Goal: Task Accomplishment & Management: Complete application form

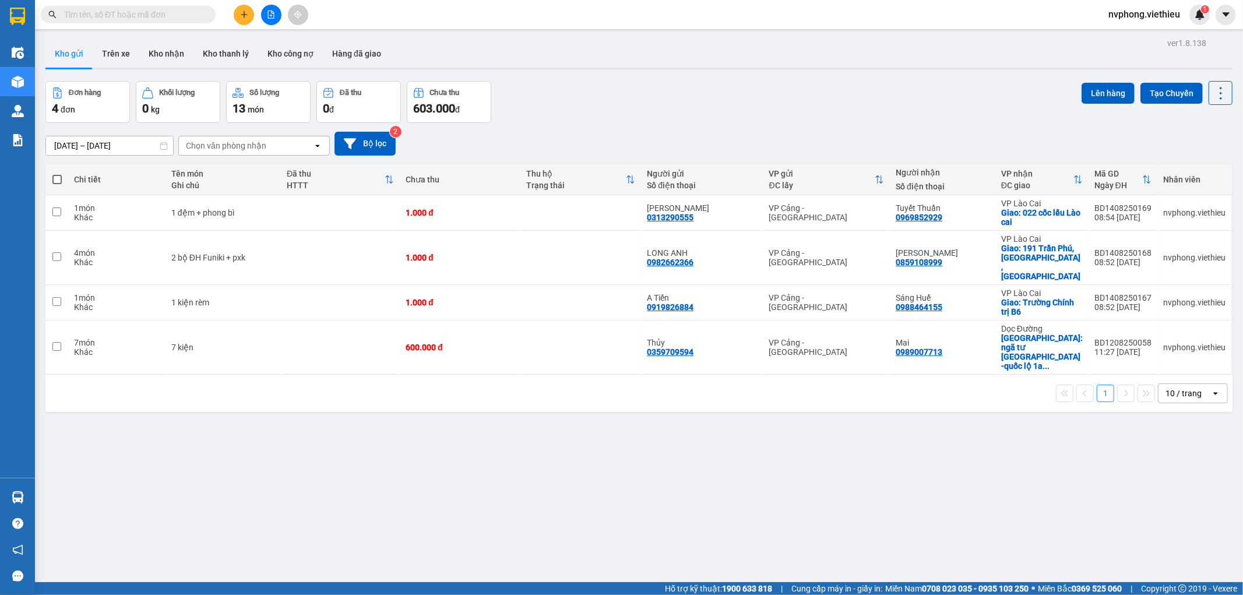
click at [242, 15] on icon "plus" at bounding box center [244, 14] width 6 height 1
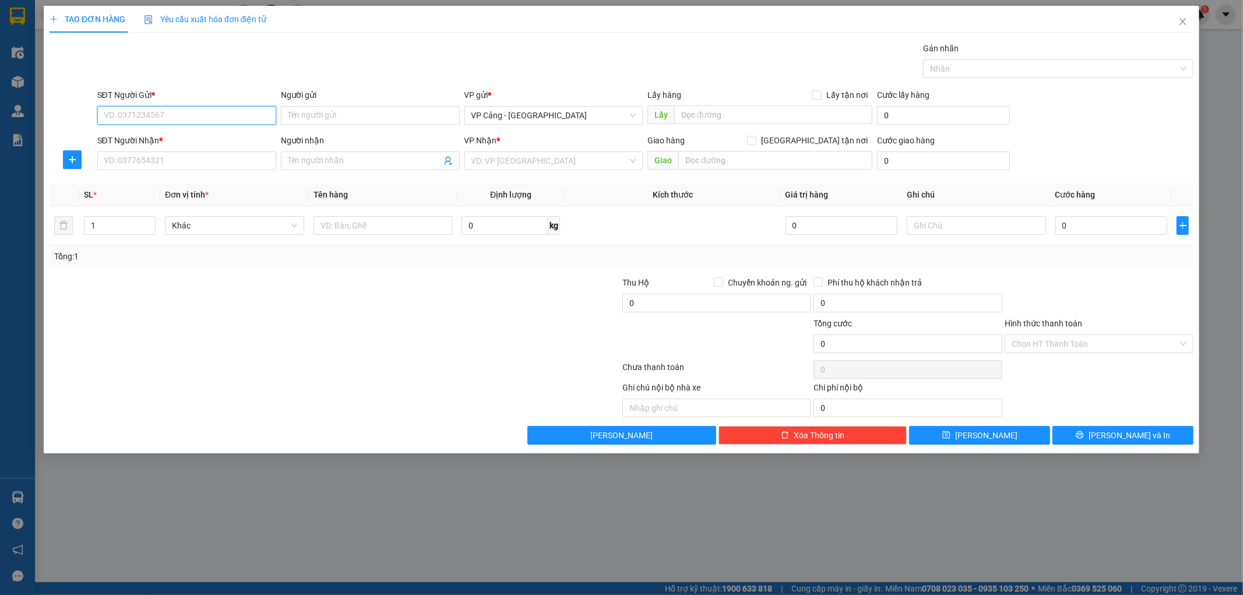
click at [167, 115] on input "SĐT Người Gửi *" at bounding box center [186, 115] width 179 height 19
type input "0915264415"
click at [182, 136] on div "0915264415 - [PERSON_NAME]" at bounding box center [186, 138] width 165 height 13
type input "[PERSON_NAME]"
type input "0915264415"
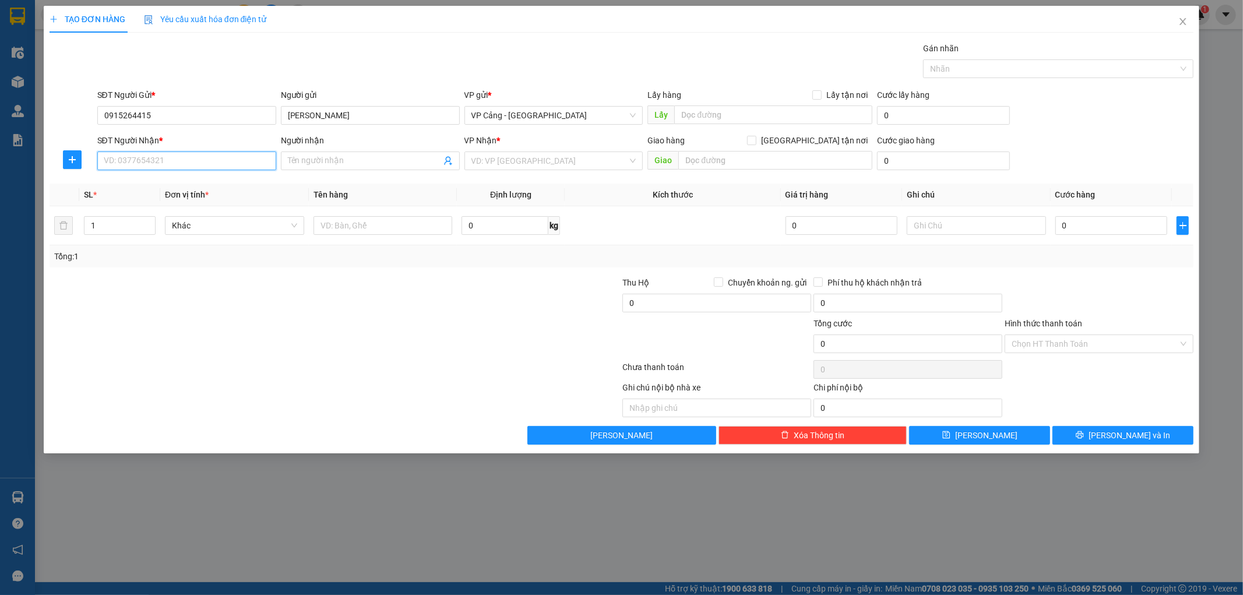
click at [181, 156] on input "SĐT Người Nhận *" at bounding box center [186, 160] width 179 height 19
click at [184, 186] on div "0913230521 - A Thanh - LC" at bounding box center [186, 184] width 165 height 13
type input "0913230521"
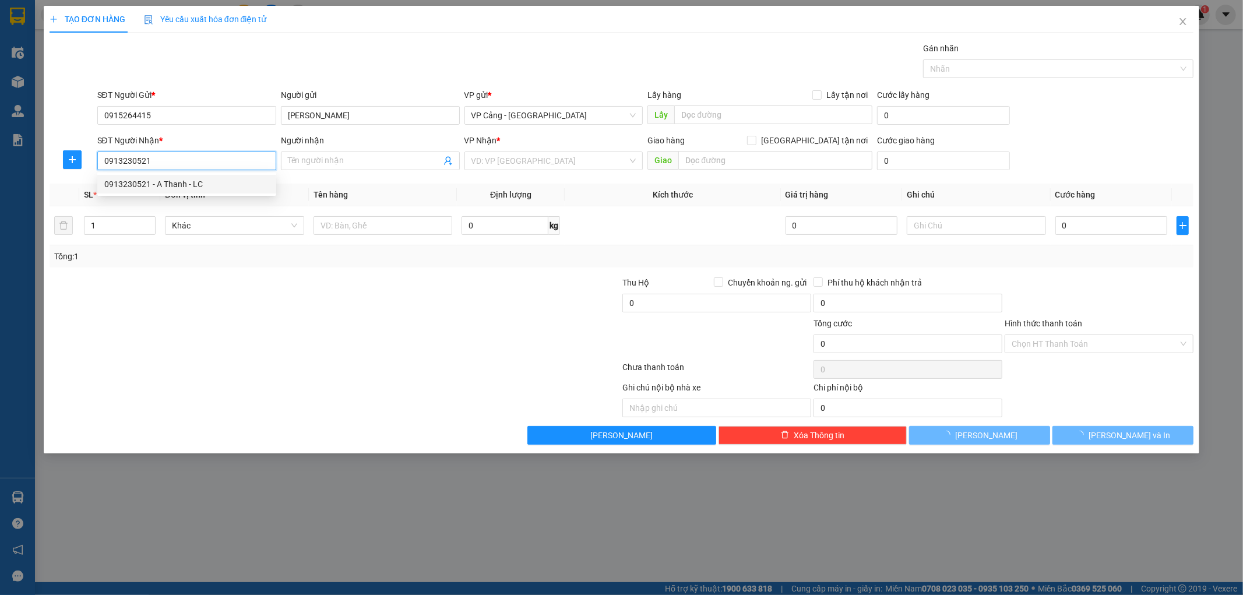
type input "A Thanh - LC"
checkbox input "true"
type input "166 [PERSON_NAME] - lào cai"
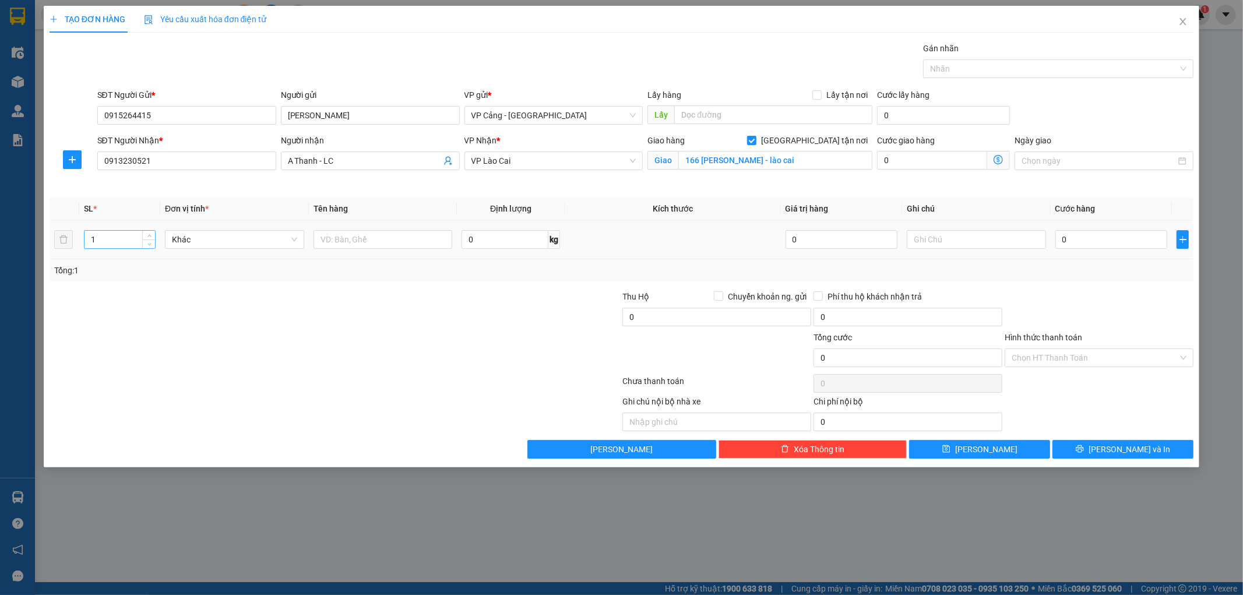
click at [107, 242] on input "1" at bounding box center [119, 239] width 70 height 17
type input "2"
click at [400, 241] on input "text" at bounding box center [382, 239] width 139 height 19
type input "2 kiện"
click at [1080, 246] on input "0" at bounding box center [1111, 239] width 112 height 19
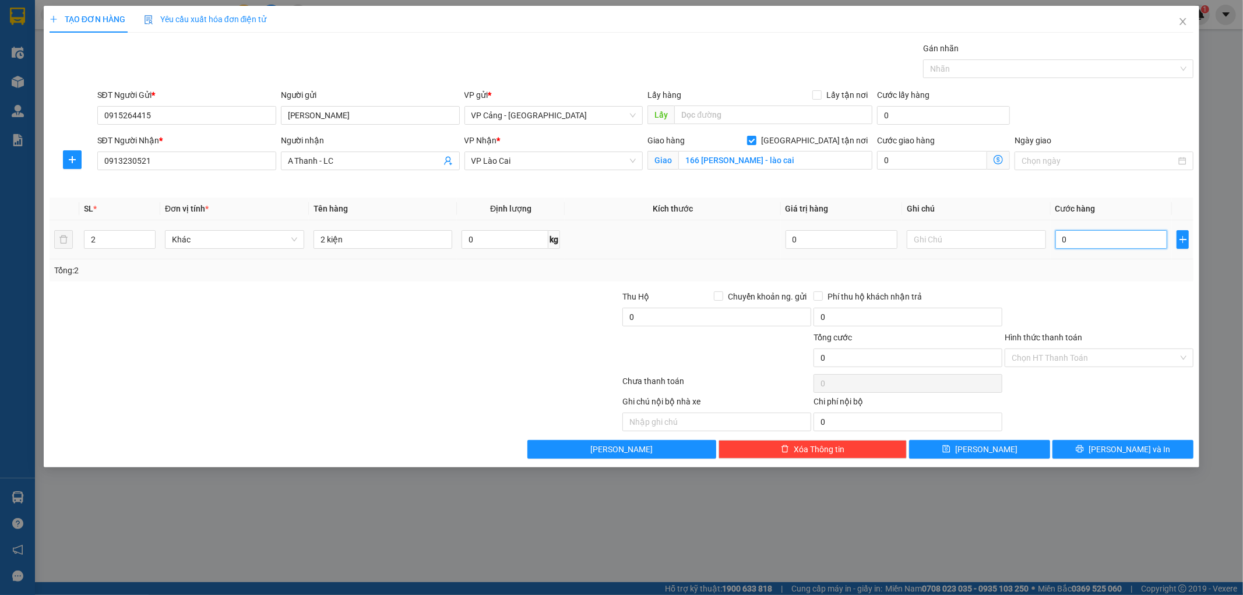
type input "1"
type input "1.000"
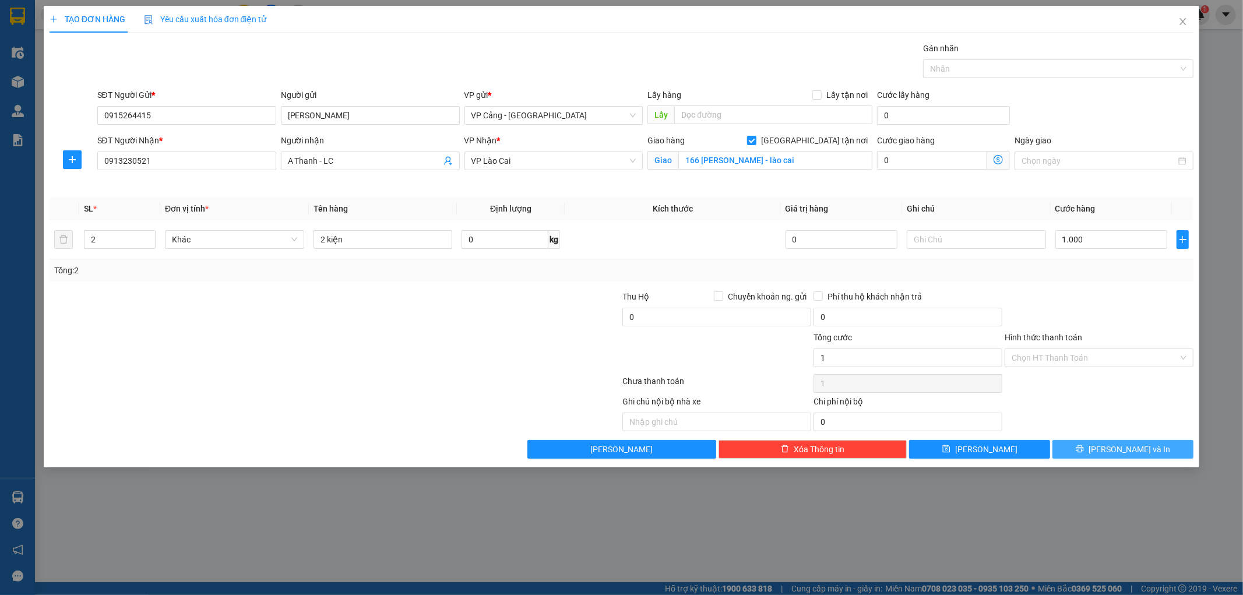
type input "1.000"
click at [1119, 451] on span "[PERSON_NAME] và In" at bounding box center [1129, 449] width 82 height 13
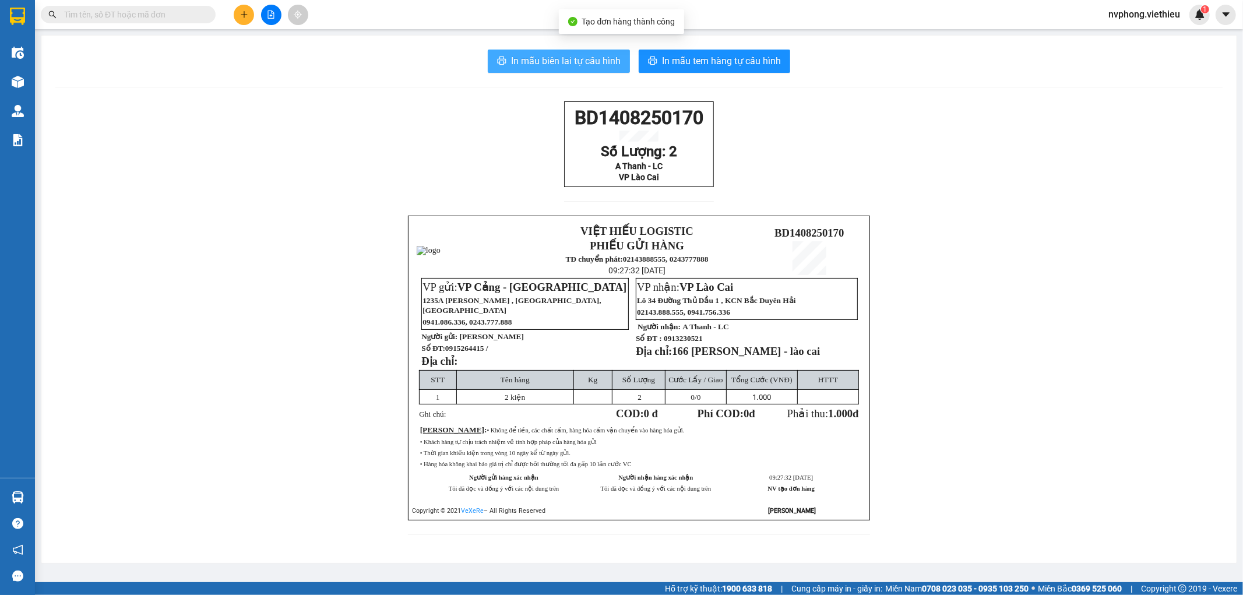
click at [609, 66] on span "In mẫu biên lai tự cấu hình" at bounding box center [566, 61] width 110 height 15
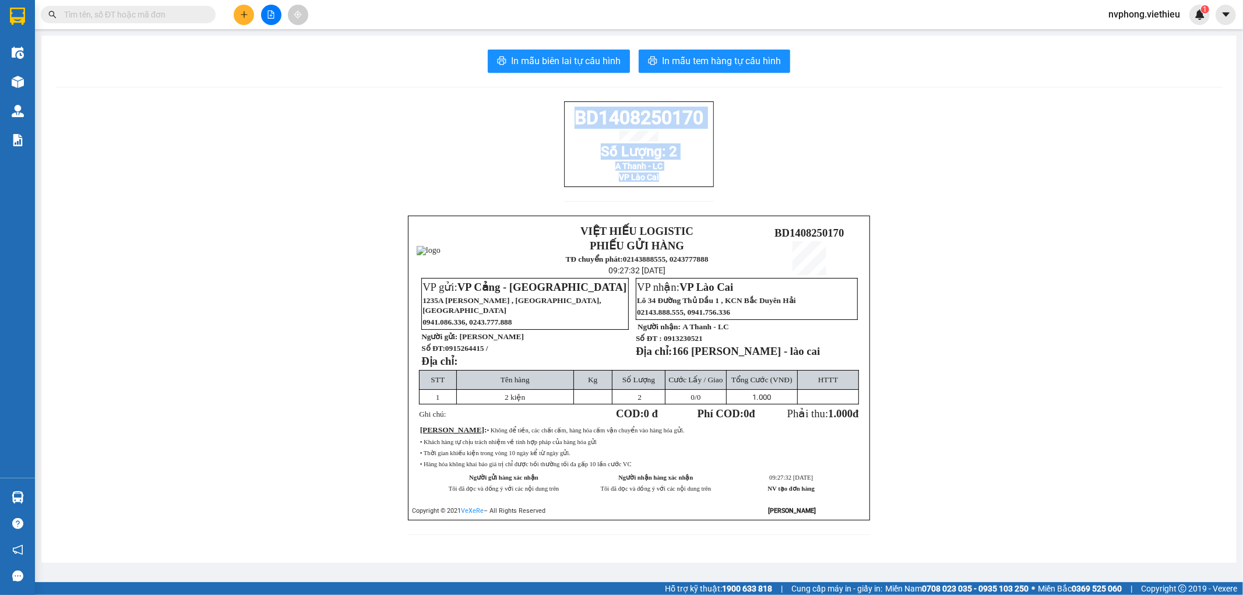
drag, startPoint x: 662, startPoint y: 190, endPoint x: 550, endPoint y: 117, distance: 133.6
click at [550, 117] on div "BD1408250170 Số Lượng: 2 A Thanh - LC VP Lào Cai VIỆT HIẾU LOGISTIC PHIẾU GỬI H…" at bounding box center [638, 324] width 1167 height 447
copy div "BD1408250170 Số Lượng: 2 A Thanh - LC VP Lào Cai"
click at [246, 13] on icon "plus" at bounding box center [244, 14] width 8 height 8
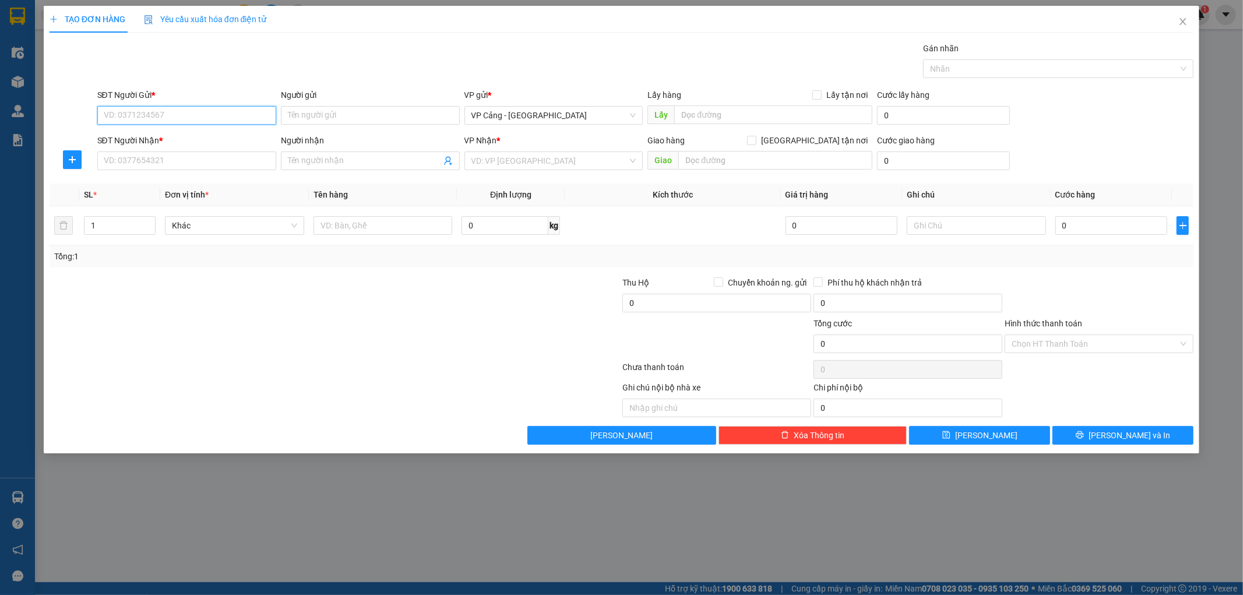
click at [219, 114] on input "SĐT Người Gửi *" at bounding box center [186, 115] width 179 height 19
click at [389, 111] on input "Người gửi" at bounding box center [370, 115] width 179 height 19
type input "trung thành"
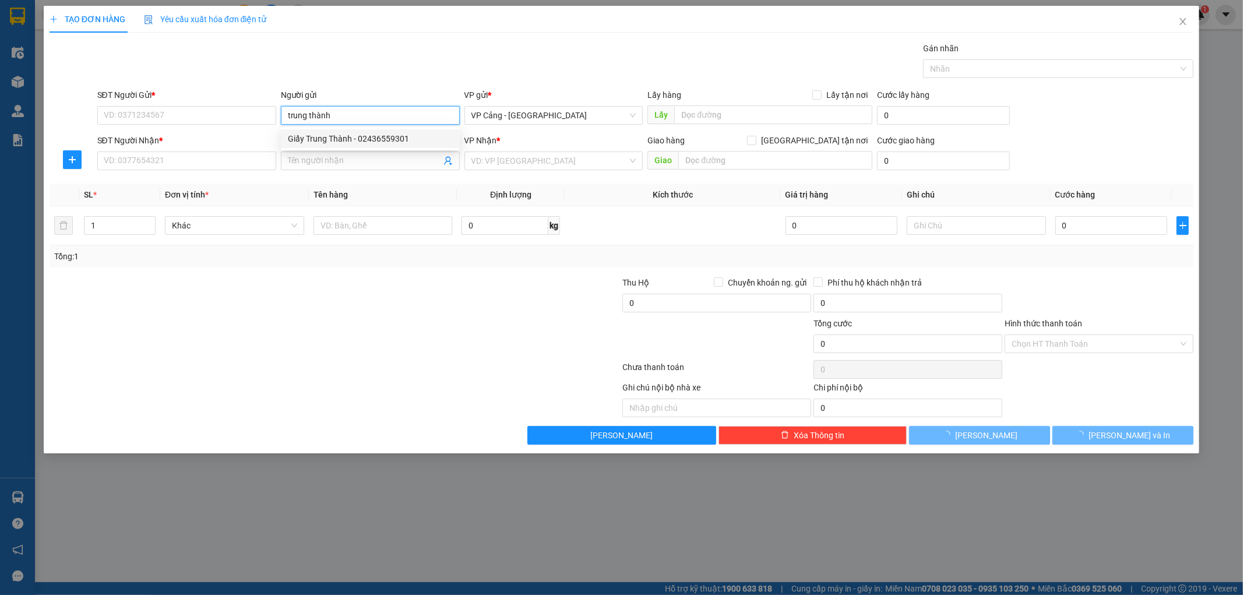
click at [362, 135] on div "Giấy Trung Thành - 02436559301" at bounding box center [370, 138] width 165 height 13
type input "02436559301"
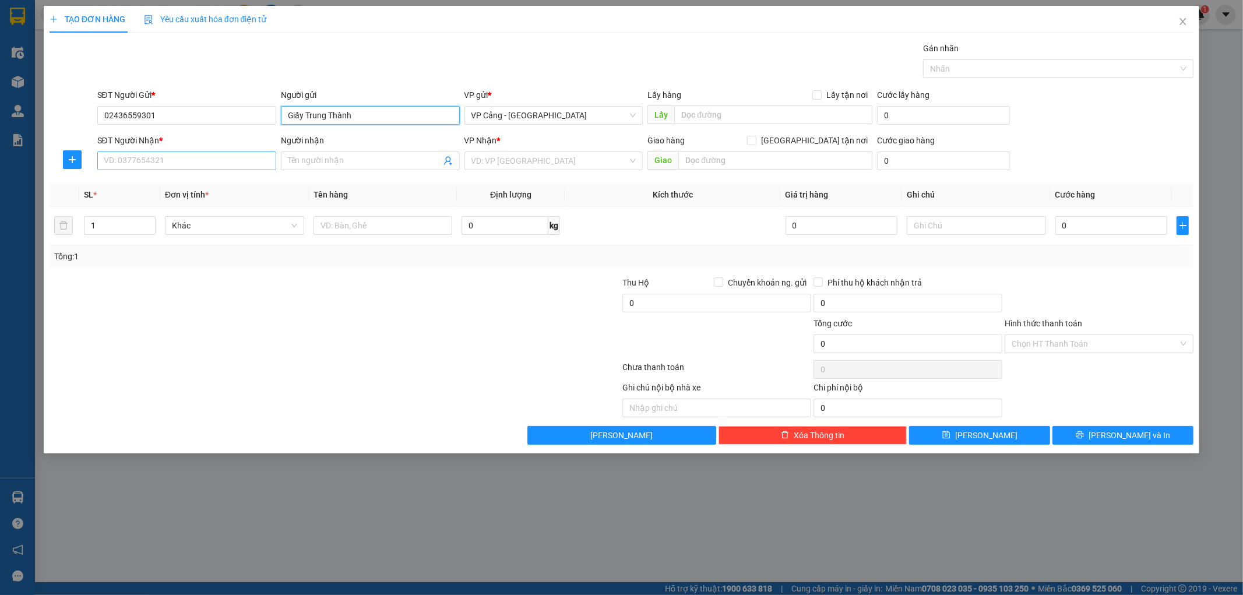
type input "Giấy Trung Thành"
click at [242, 158] on input "SĐT Người Nhận *" at bounding box center [186, 160] width 179 height 19
click at [322, 165] on input "Người nhận" at bounding box center [364, 160] width 153 height 13
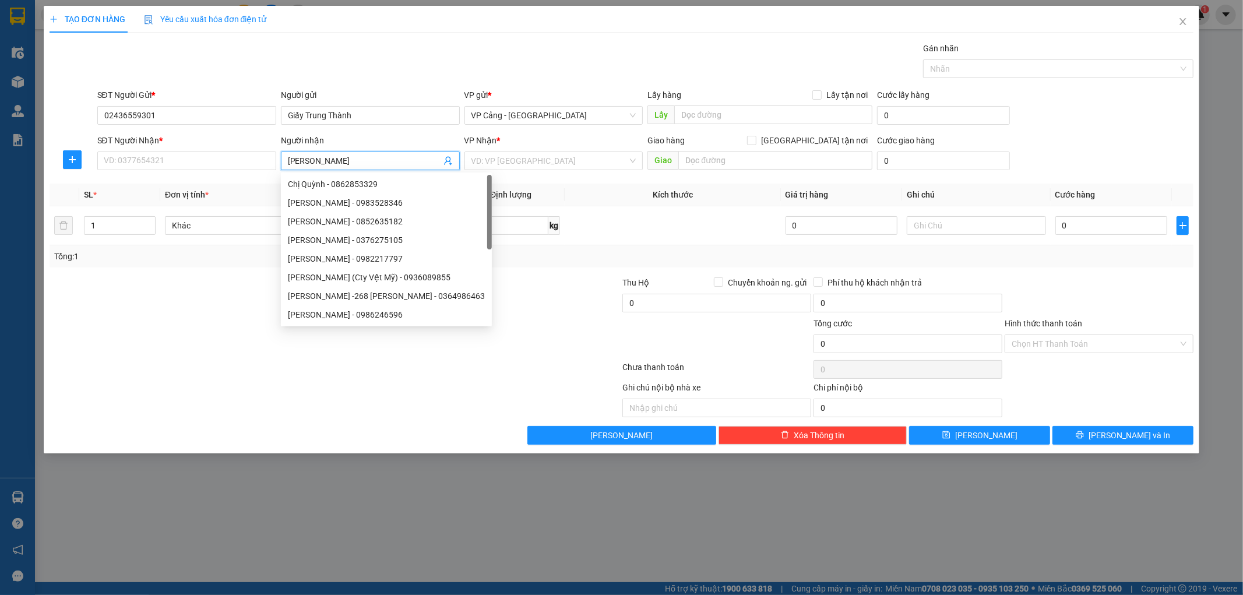
type input "[PERSON_NAME]"
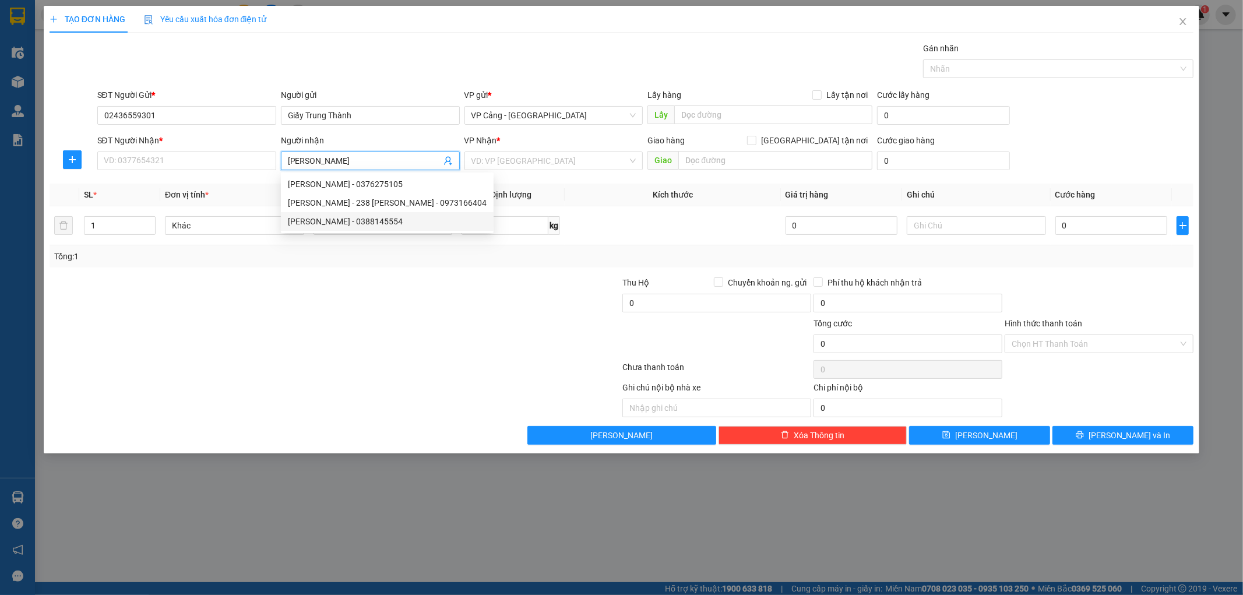
click at [382, 223] on div "[PERSON_NAME] - 0388145554" at bounding box center [387, 221] width 199 height 13
type input "0388145554"
type input "[PERSON_NAME]"
checkbox input "true"
type input "sapa -Lào cai"
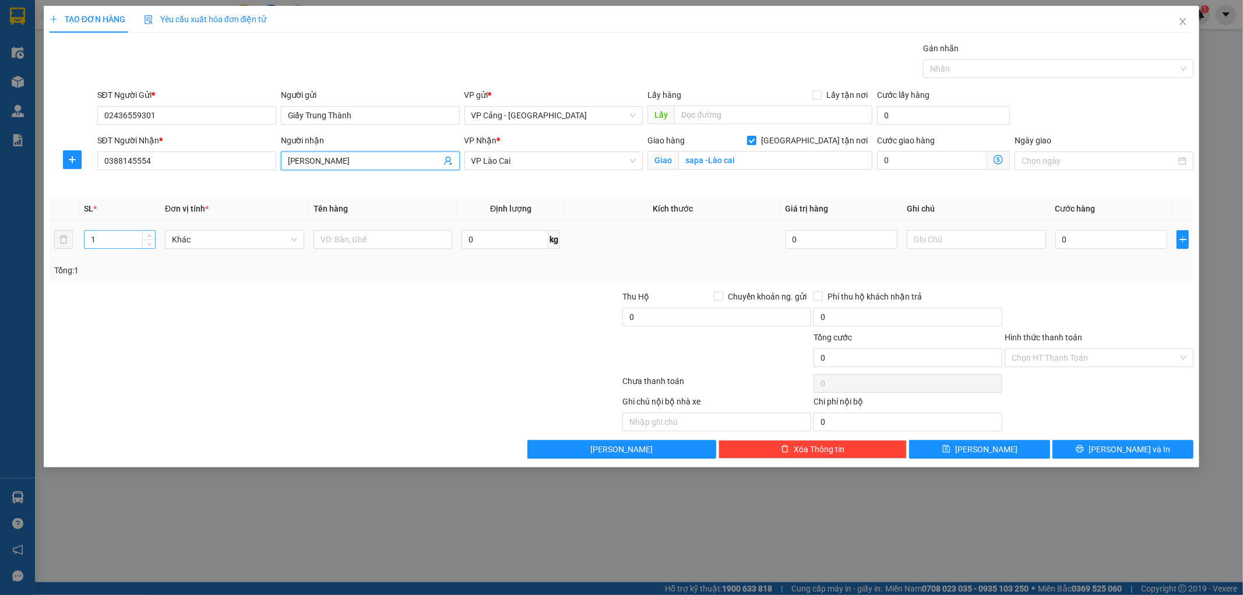
type input "[PERSON_NAME]"
click at [105, 242] on input "1" at bounding box center [119, 239] width 70 height 17
type input "9"
click at [327, 237] on input "text" at bounding box center [382, 239] width 139 height 19
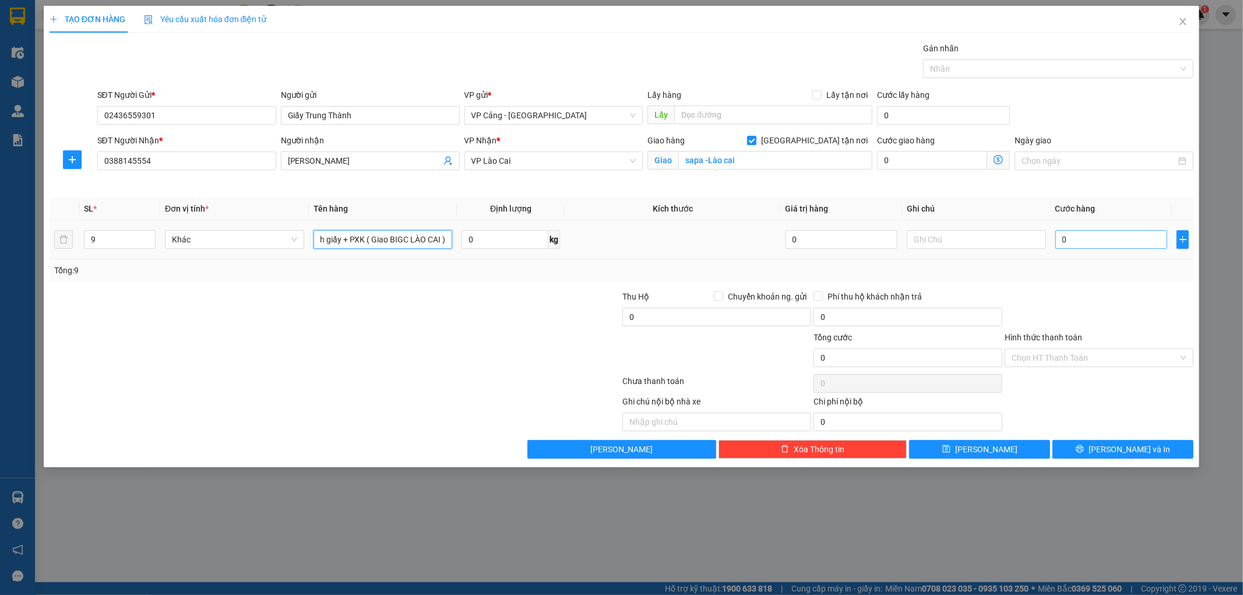
type input "9 bịch giấy + PXK ( Giao BIGC LÀO CAI )"
click at [1067, 241] on input "0" at bounding box center [1111, 239] width 112 height 19
type input "2"
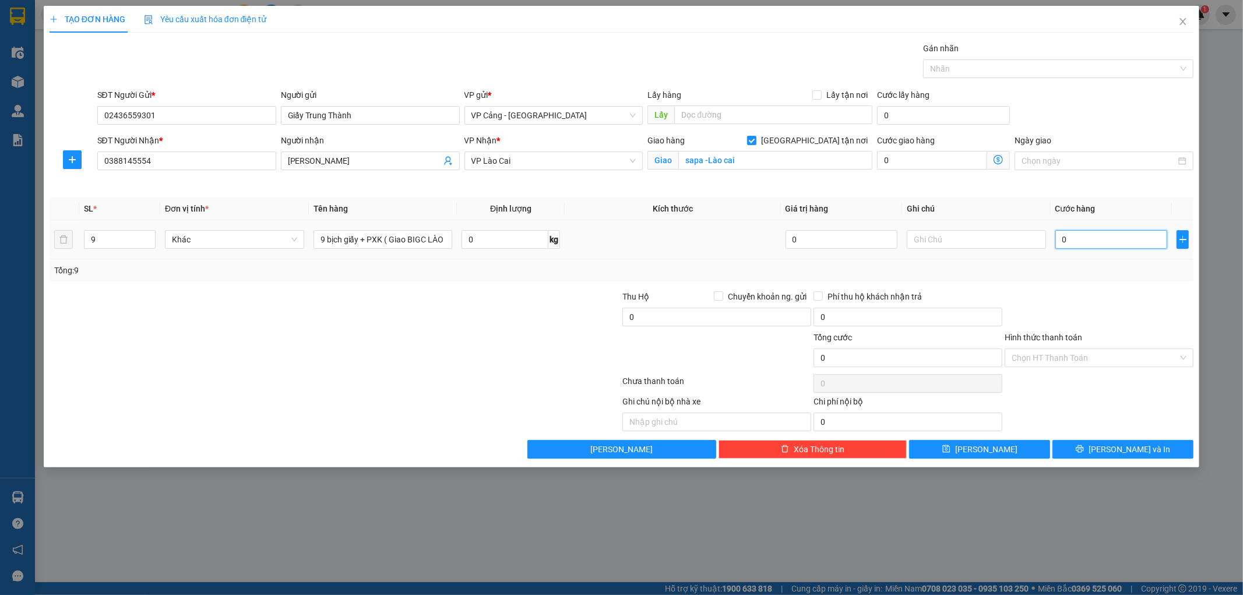
type input "2"
type input "22"
type input "225"
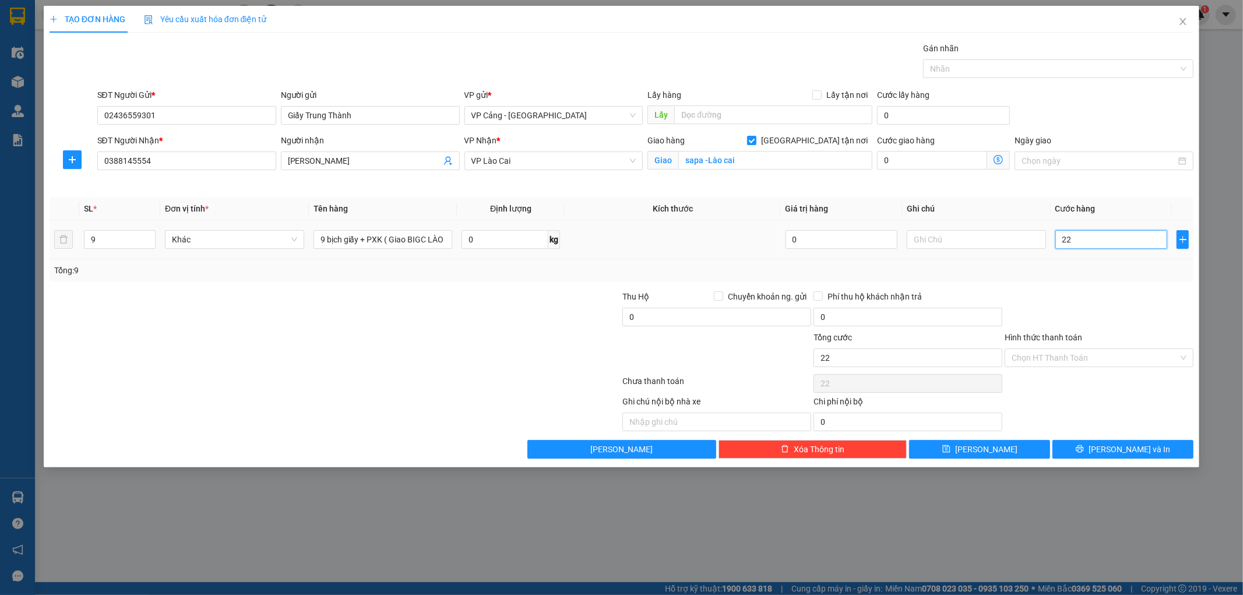
type input "225"
type input "2.250"
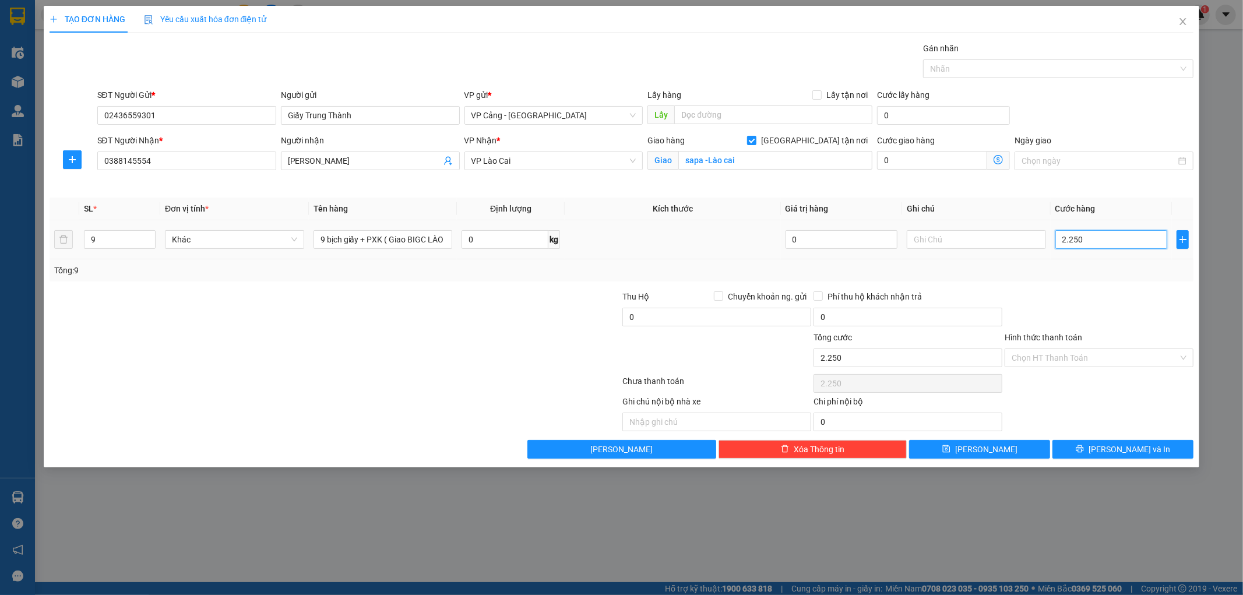
type input "22.500"
type input "225.000"
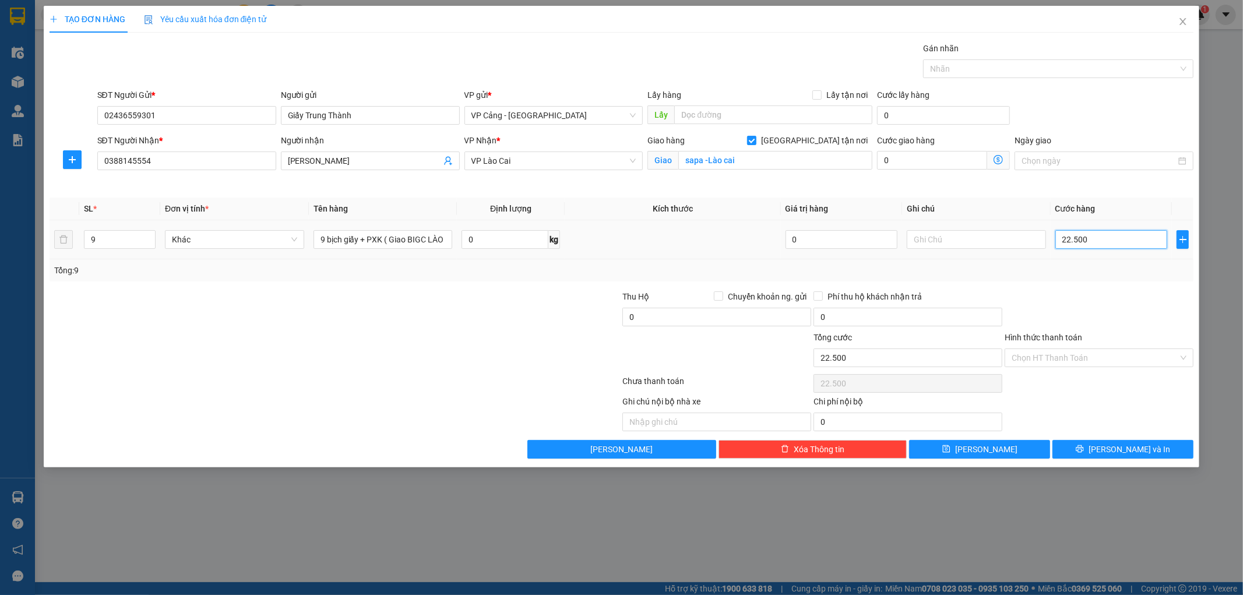
type input "225.000"
click at [1127, 352] on input "Hình thức thanh toán" at bounding box center [1094, 357] width 167 height 17
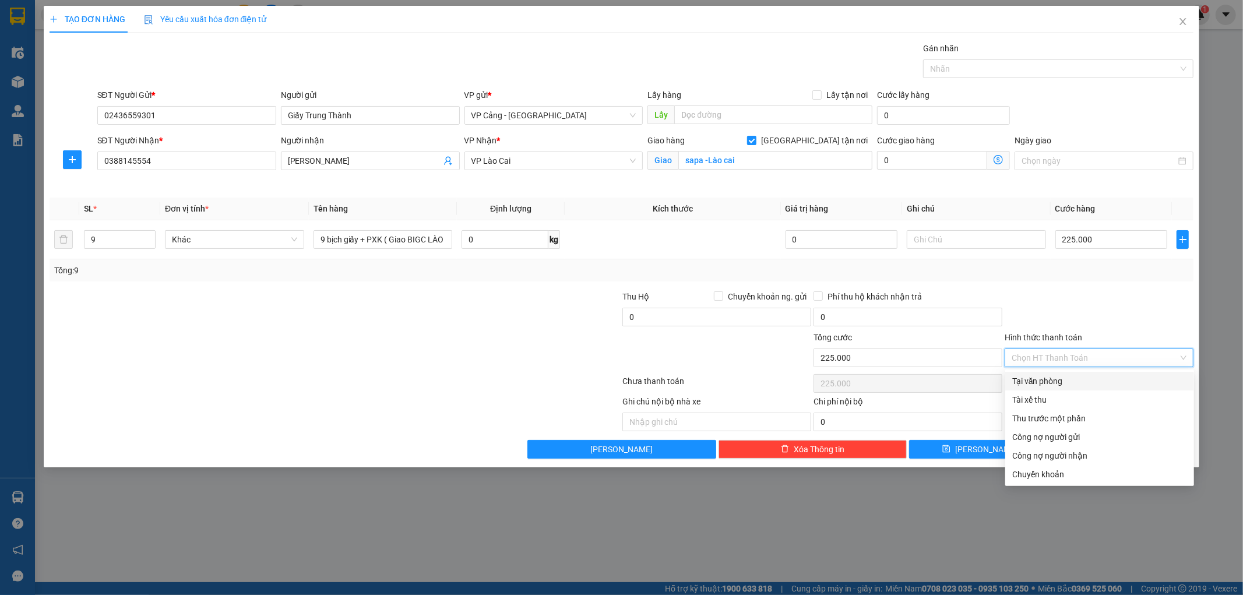
click at [1117, 380] on div "Tại văn phòng" at bounding box center [1099, 381] width 175 height 13
type input "0"
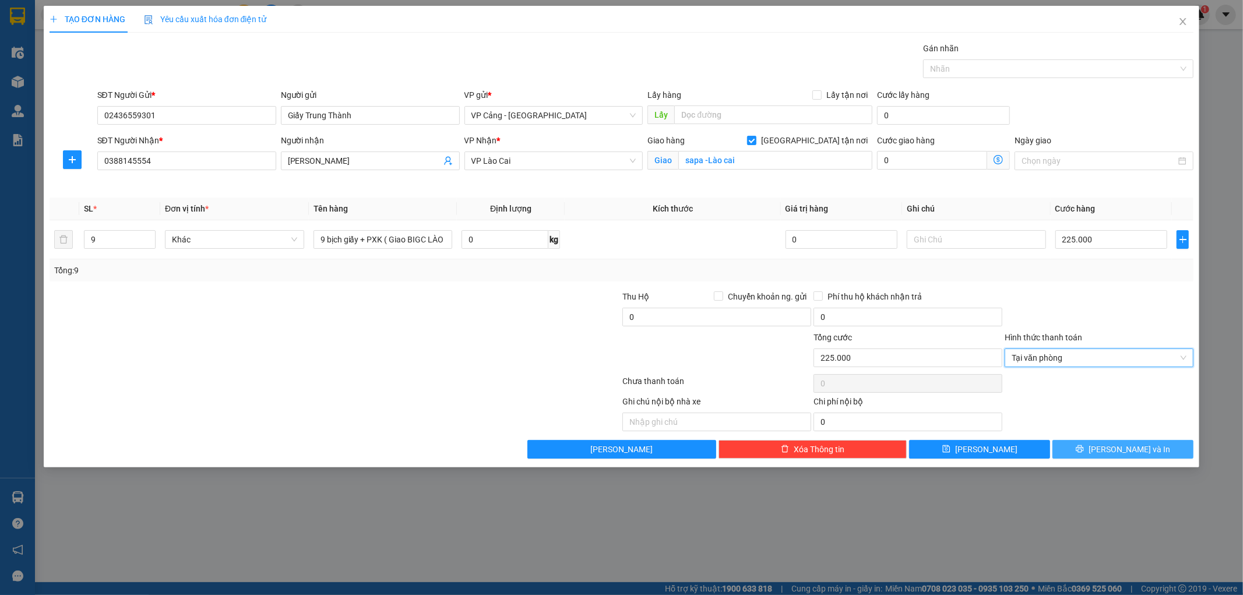
click at [1133, 450] on span "[PERSON_NAME] và In" at bounding box center [1129, 449] width 82 height 13
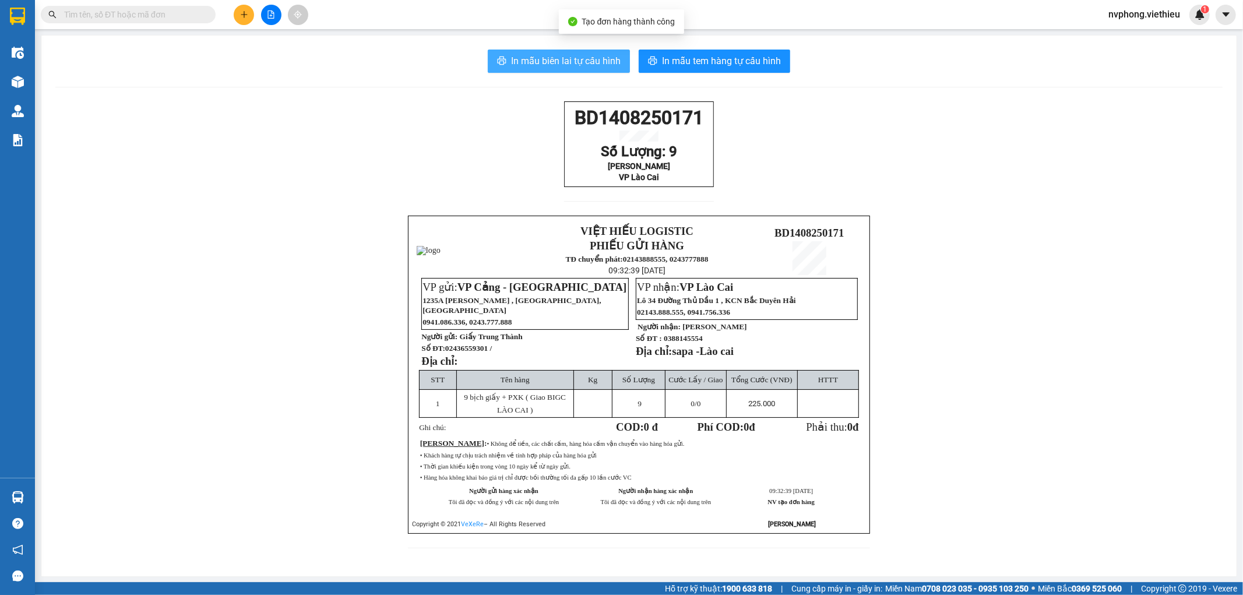
click at [567, 68] on span "In mẫu biên lai tự cấu hình" at bounding box center [566, 61] width 110 height 15
click at [242, 19] on button at bounding box center [244, 15] width 20 height 20
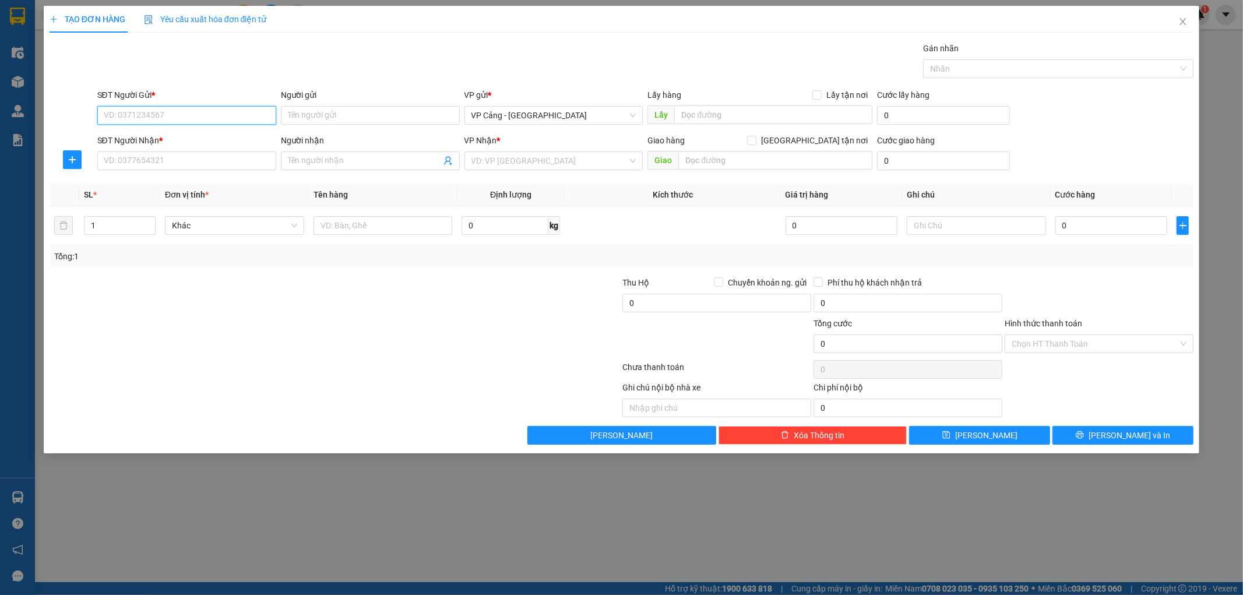
click at [231, 112] on input "SĐT Người Gửi *" at bounding box center [186, 115] width 179 height 19
click at [193, 102] on div "SĐT Người Gửi *" at bounding box center [186, 97] width 179 height 17
click at [193, 112] on input "SĐT Người Gửi *" at bounding box center [186, 115] width 179 height 19
type input "0949800660"
click at [220, 134] on div "0949800660 - [PERSON_NAME]" at bounding box center [186, 138] width 165 height 13
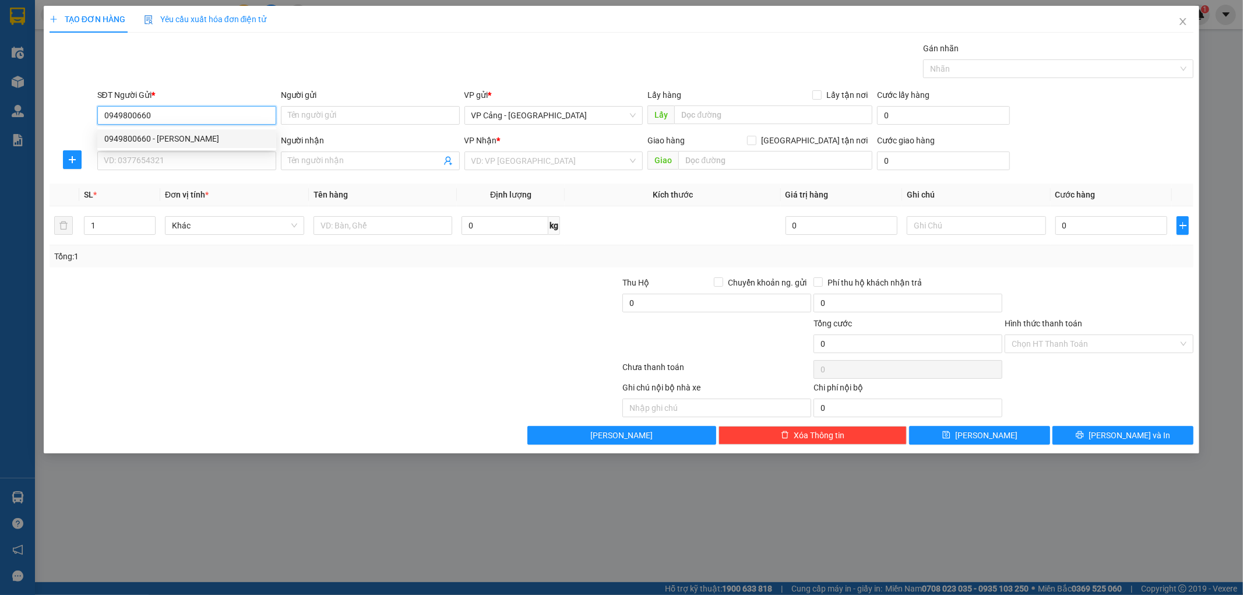
type input "[PERSON_NAME]"
type input "0949800660"
click at [213, 161] on input "SĐT Người Nhận *" at bounding box center [186, 160] width 179 height 19
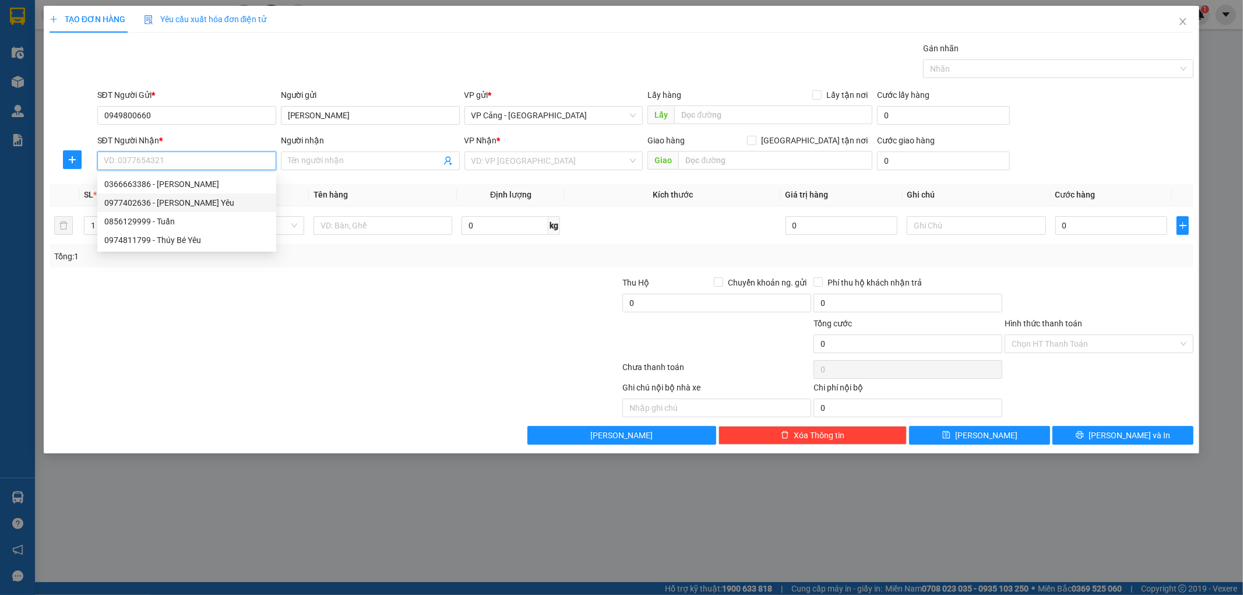
drag, startPoint x: 199, startPoint y: 182, endPoint x: 199, endPoint y: 198, distance: 15.7
click at [199, 198] on div "0366663386 - [PERSON_NAME] 0977402636 - [PERSON_NAME] Yêu 0856129999 - Tuấn 097…" at bounding box center [186, 212] width 179 height 75
click at [199, 198] on div "0977402636 - [PERSON_NAME] Yêu" at bounding box center [186, 202] width 165 height 13
type input "0977402636"
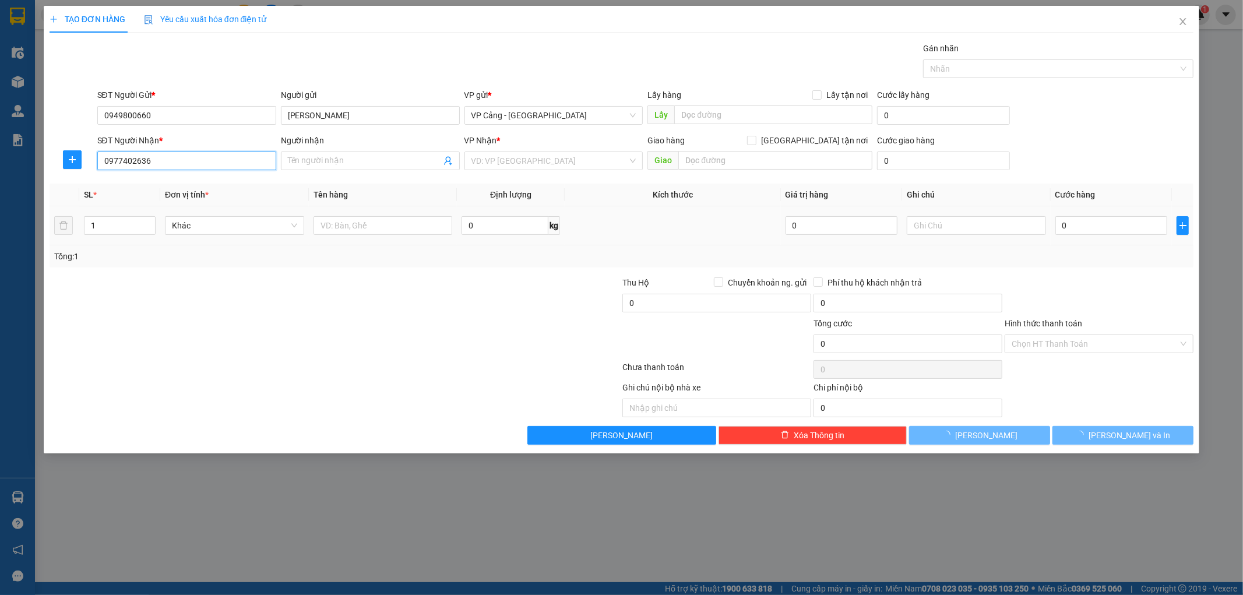
type input "[PERSON_NAME] Yêu"
checkbox input "true"
type input "232 Hoàng Liên, LC"
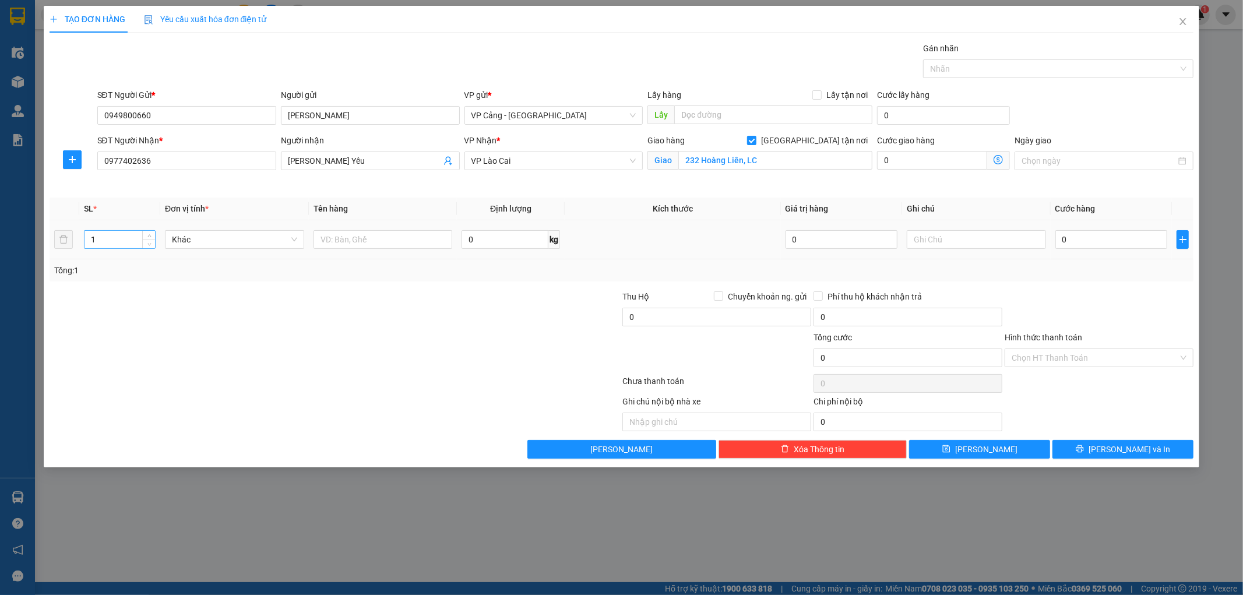
click at [112, 231] on input "1" at bounding box center [119, 239] width 70 height 17
type input "3"
click at [337, 241] on input "text" at bounding box center [382, 239] width 139 height 19
type input "3 kiện"
drag, startPoint x: 1114, startPoint y: 241, endPoint x: 1037, endPoint y: 270, distance: 82.2
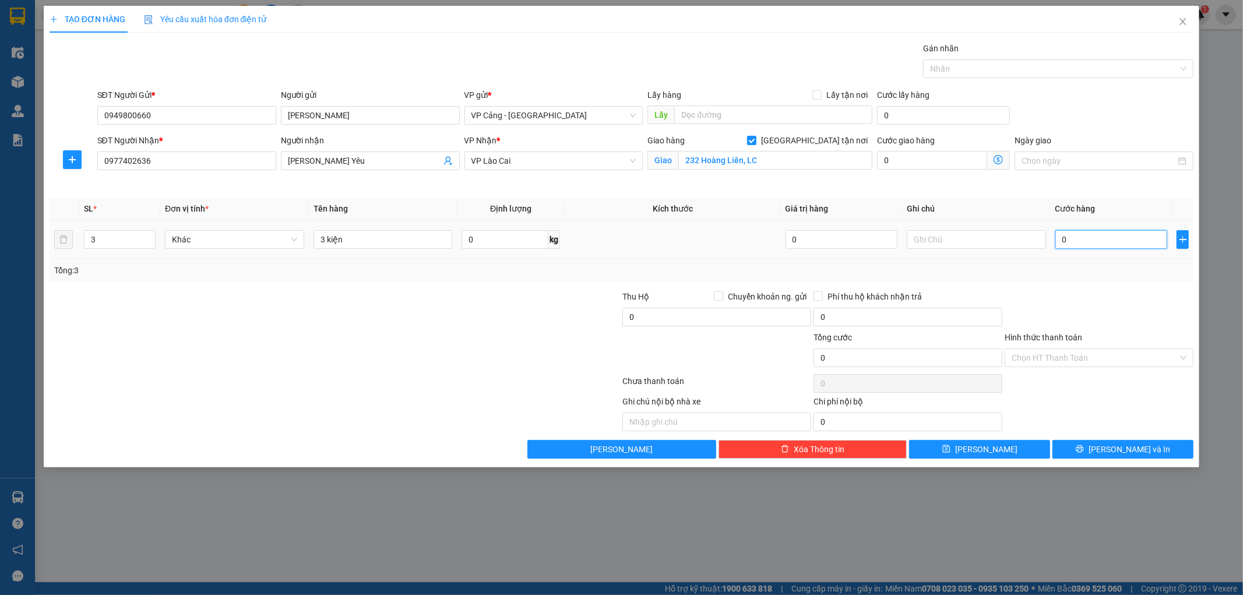
click at [1113, 241] on input "0" at bounding box center [1111, 239] width 112 height 19
type input "9"
type input "90"
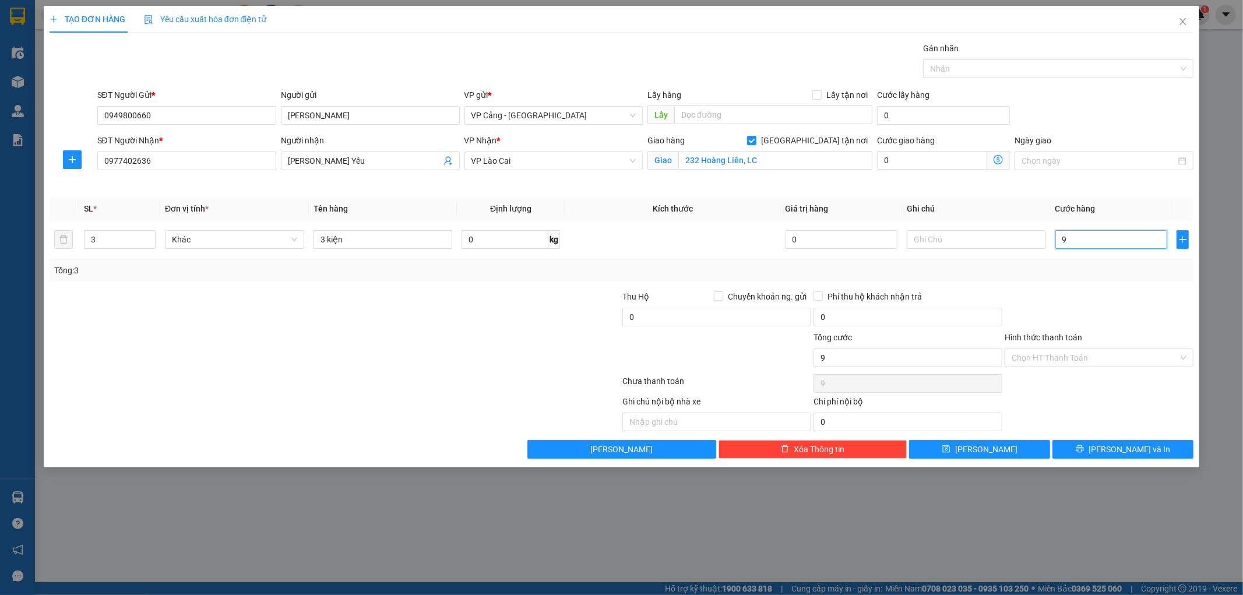
type input "90"
type input "900"
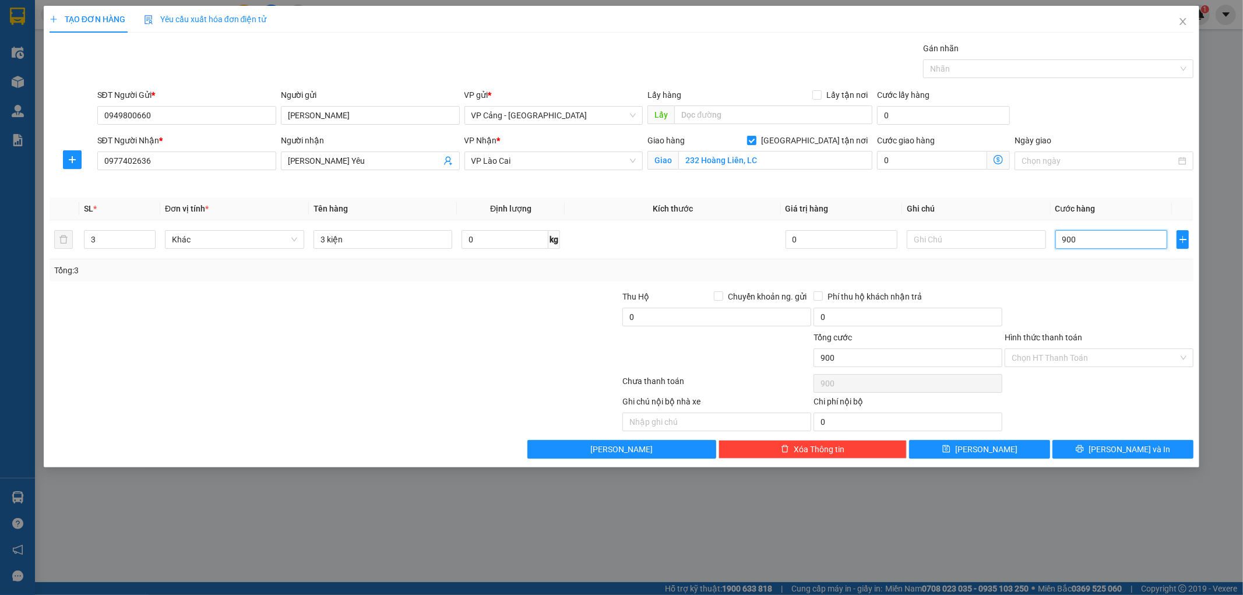
type input "9.000"
type input "90.000"
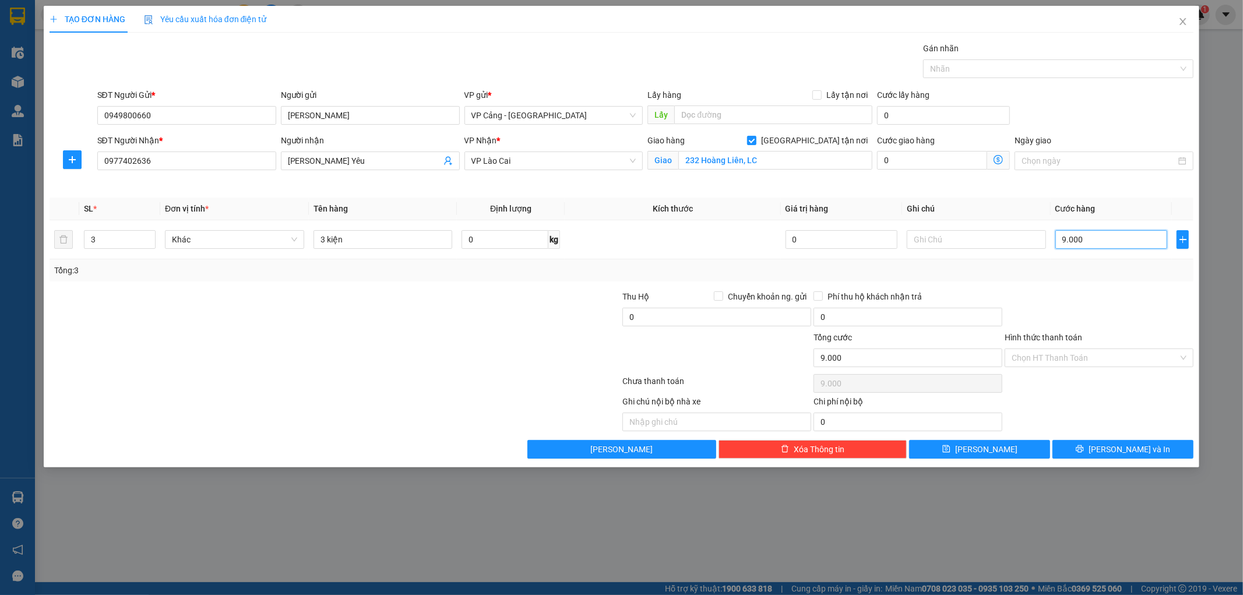
type input "90.000"
click at [1062, 356] on input "Hình thức thanh toán" at bounding box center [1094, 357] width 167 height 17
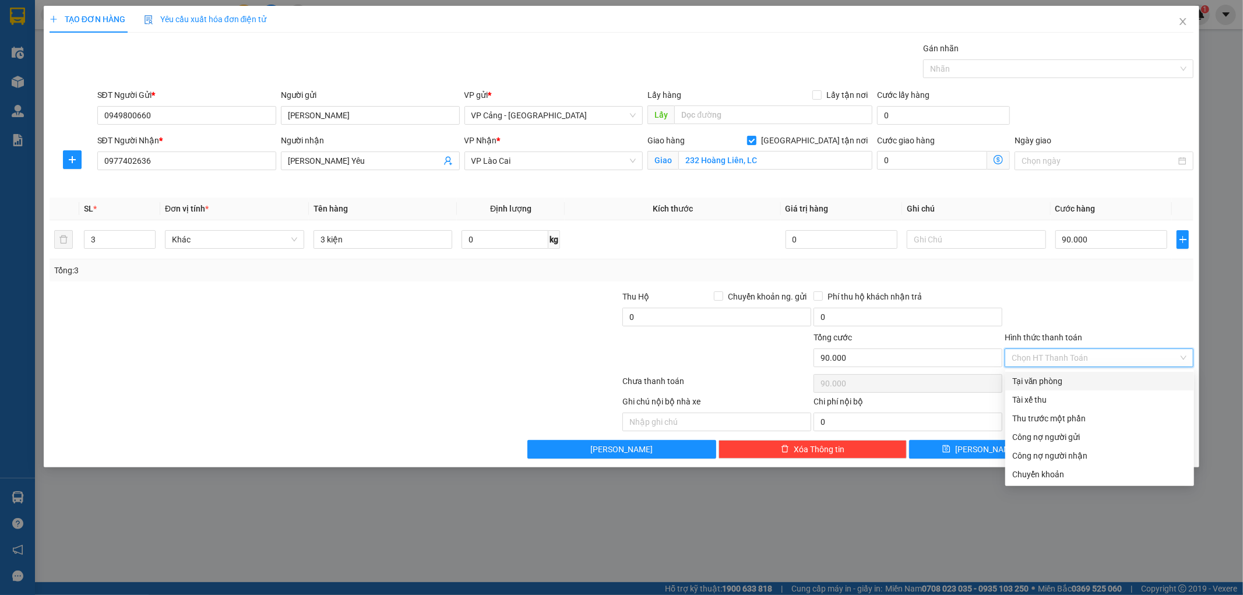
click at [1059, 379] on div "Tại văn phòng" at bounding box center [1099, 381] width 175 height 13
type input "0"
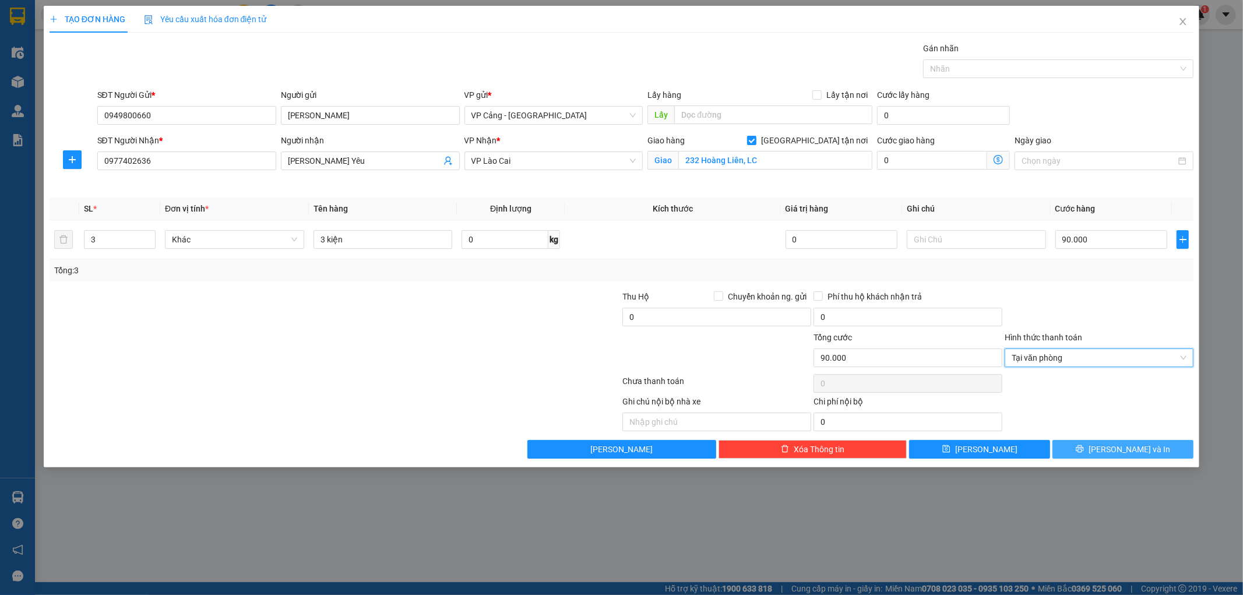
click at [1111, 446] on button "[PERSON_NAME] và In" at bounding box center [1122, 449] width 141 height 19
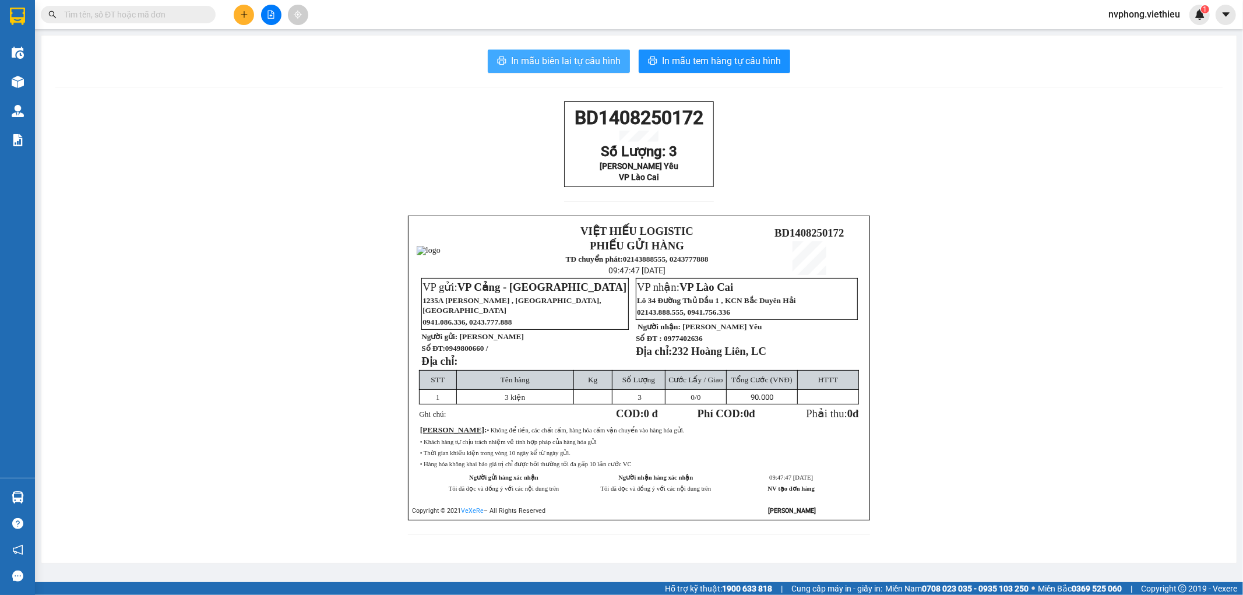
click at [593, 61] on span "In mẫu biên lai tự cấu hình" at bounding box center [566, 61] width 110 height 15
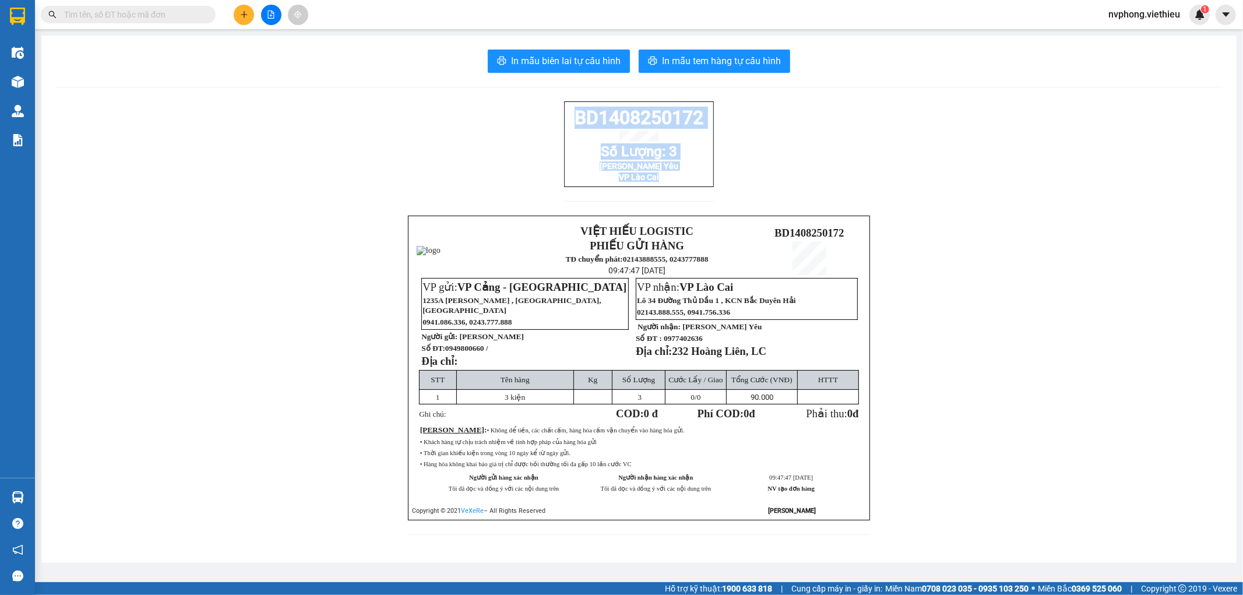
drag, startPoint x: 667, startPoint y: 189, endPoint x: 556, endPoint y: 114, distance: 133.5
click at [556, 114] on div "BD1408250172 Số Lượng: 3 [PERSON_NAME] Yêu VP Lào Cai VIỆT HIẾU LOGISTIC PHIẾU …" at bounding box center [638, 324] width 1167 height 447
copy div "BD1408250172 Số Lượng: 3 Siêu Thị Bé Yêu VP Lào Cai"
